Goal: Browse casually

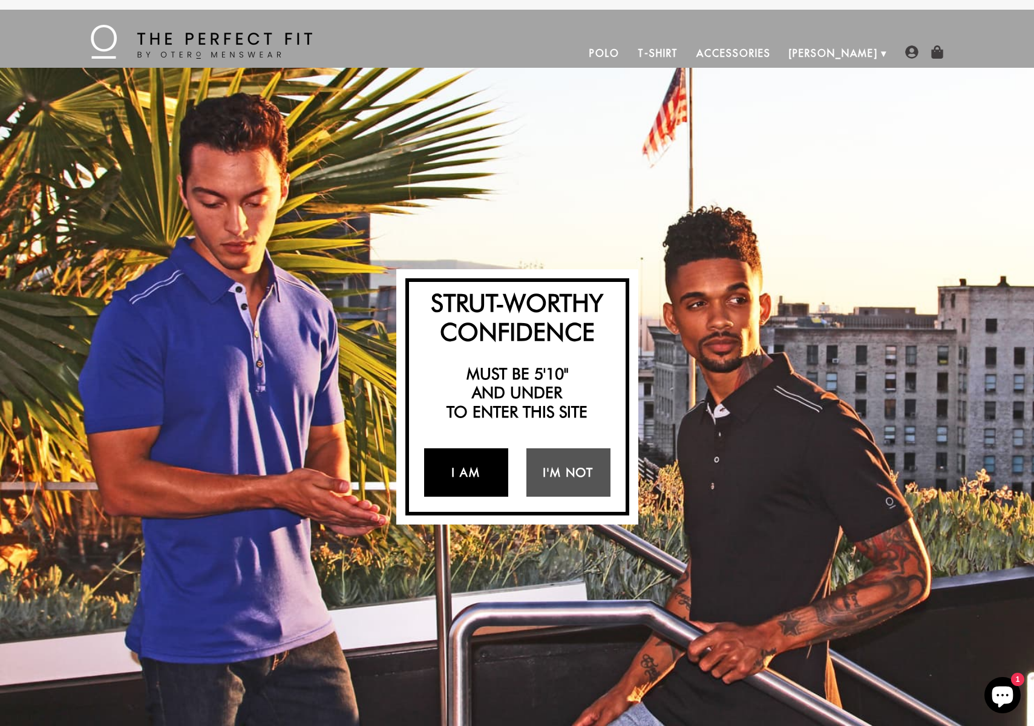
click at [488, 466] on link "I Am" at bounding box center [466, 472] width 84 height 48
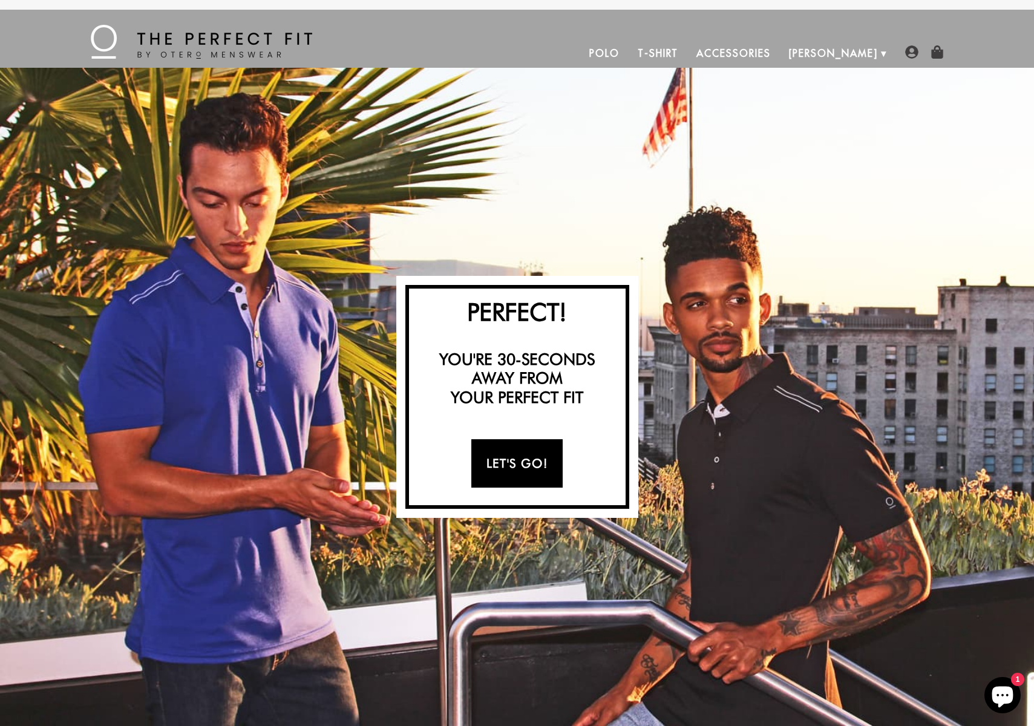
click at [516, 463] on link "Let's Go!" at bounding box center [516, 463] width 91 height 48
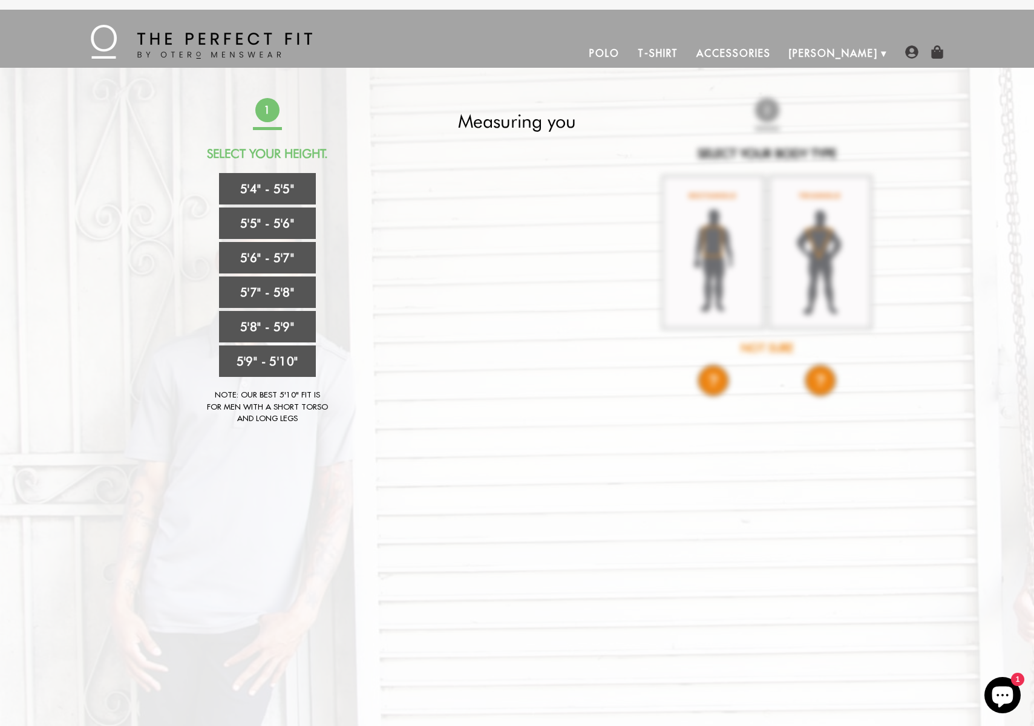
click at [245, 42] on img at bounding box center [201, 42] width 221 height 34
